Goal: Task Accomplishment & Management: Manage account settings

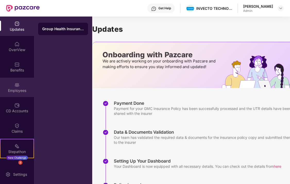
click at [23, 93] on div "Employees" at bounding box center [17, 87] width 34 height 19
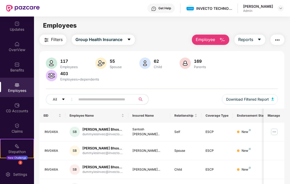
click at [91, 95] on input "text" at bounding box center [103, 99] width 51 height 8
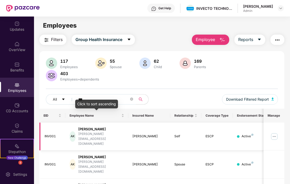
type input "***"
click at [90, 128] on div "[PERSON_NAME]" at bounding box center [101, 128] width 46 height 5
click at [66, 133] on td "AK [PERSON_NAME] [PERSON_NAME][EMAIL_ADDRESS][DOMAIN_NAME]" at bounding box center [96, 136] width 63 height 28
click at [274, 132] on img at bounding box center [274, 136] width 8 height 8
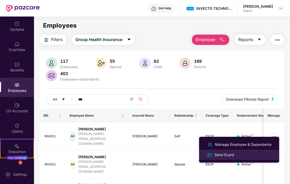
click at [231, 153] on div "Send Ecard" at bounding box center [225, 155] width 22 height 6
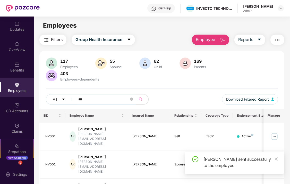
click at [277, 159] on icon "close" at bounding box center [277, 159] width 4 height 4
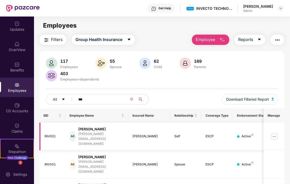
click at [276, 132] on img at bounding box center [274, 136] width 8 height 8
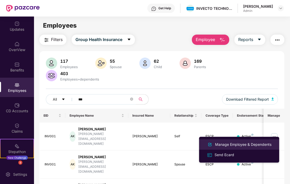
click at [256, 144] on div "Manage Employee & Dependents" at bounding box center [243, 144] width 58 height 6
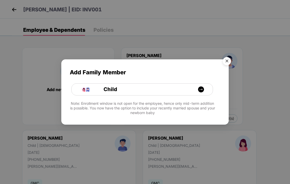
click at [229, 63] on img "Close" at bounding box center [227, 62] width 14 height 14
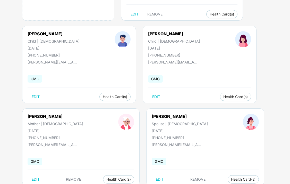
scroll to position [108, 0]
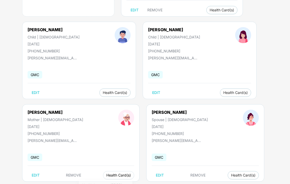
click at [106, 174] on span "Health Card(s)" at bounding box center [118, 175] width 24 height 3
click at [106, 176] on span "Health Card(s)" at bounding box center [118, 175] width 24 height 3
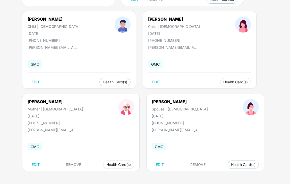
click at [103, 161] on button "Health Card(s)" at bounding box center [118, 164] width 31 height 8
click at [128, 175] on img at bounding box center [126, 174] width 5 height 5
